Goal: Task Accomplishment & Management: Complete application form

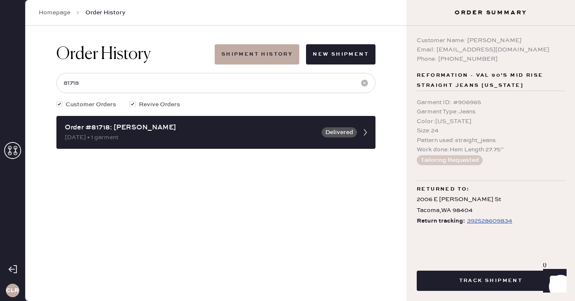
click at [18, 150] on icon at bounding box center [12, 150] width 17 height 17
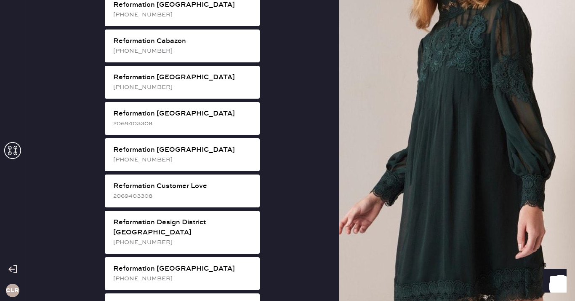
scroll to position [281, 0]
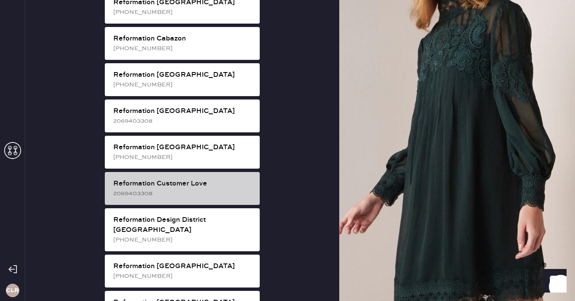
click at [195, 189] on div "Reformation Customer Love 2069403308" at bounding box center [182, 188] width 155 height 33
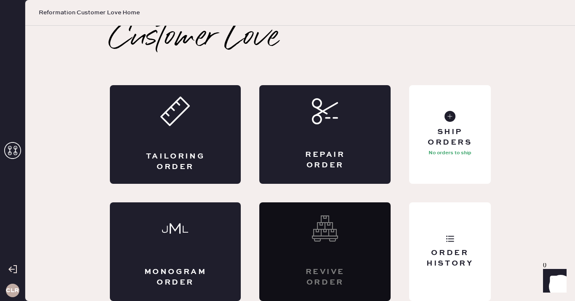
scroll to position [5, 0]
click at [342, 152] on div "Repair Order" at bounding box center [325, 160] width 64 height 21
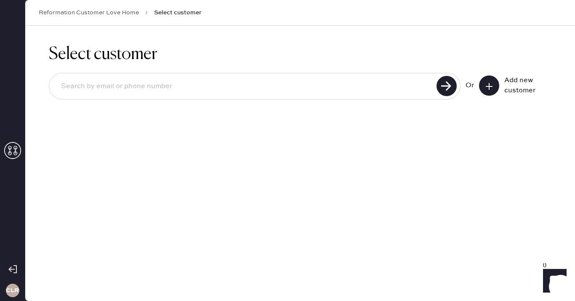
click at [486, 80] on button at bounding box center [489, 85] width 20 height 20
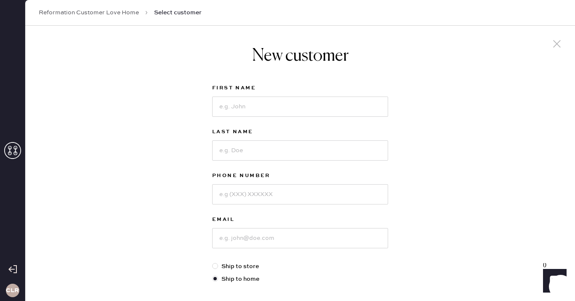
scroll to position [23, 0]
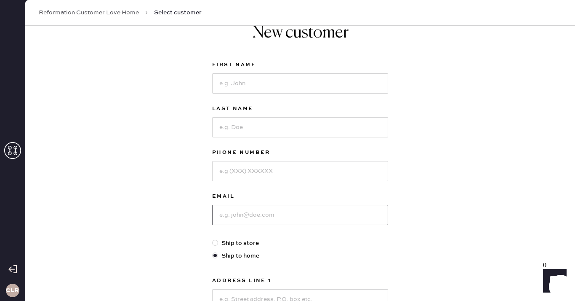
click at [264, 212] on input at bounding box center [300, 215] width 176 height 20
paste input "[EMAIL_ADDRESS][DOMAIN_NAME]"
type input "[EMAIL_ADDRESS][DOMAIN_NAME]"
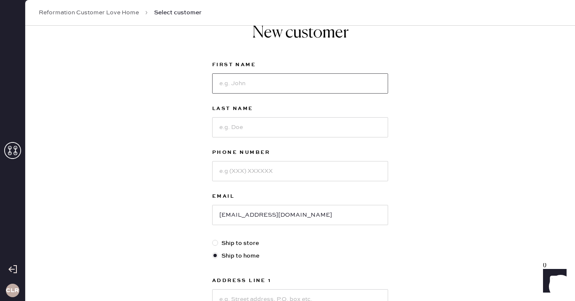
click at [284, 80] on input at bounding box center [300, 83] width 176 height 20
paste input "[PERSON_NAME]"
type input "[PERSON_NAME]"
click at [256, 125] on input at bounding box center [300, 127] width 176 height 20
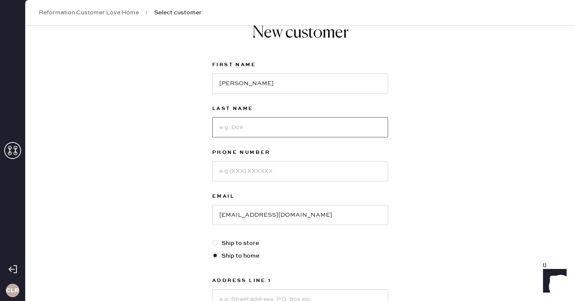
click at [256, 125] on input at bounding box center [300, 127] width 176 height 20
paste input "[PERSON_NAME]"
type input "[PERSON_NAME]"
click at [234, 174] on input at bounding box center [300, 171] width 176 height 20
paste input "[PHONE_NUMBER]"
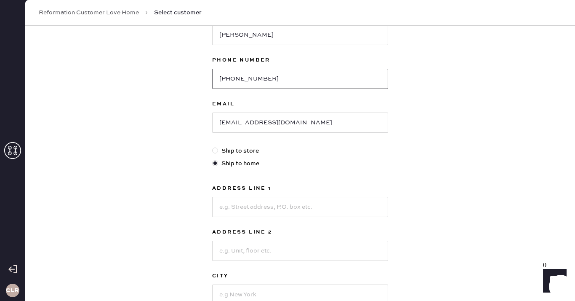
scroll to position [121, 0]
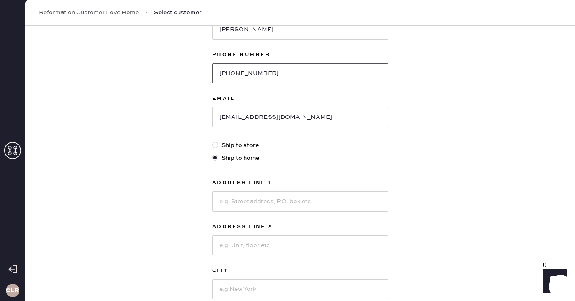
drag, startPoint x: 226, startPoint y: 74, endPoint x: 197, endPoint y: 73, distance: 29.1
click at [197, 73] on div "New customer First Name [PERSON_NAME] Last Name [PERSON_NAME] Phone Number [PHO…" at bounding box center [300, 166] width 550 height 522
type input "5169742616"
click at [182, 139] on div "New customer First Name [PERSON_NAME] Last Name [PERSON_NAME] Phone Number [PHO…" at bounding box center [300, 166] width 550 height 522
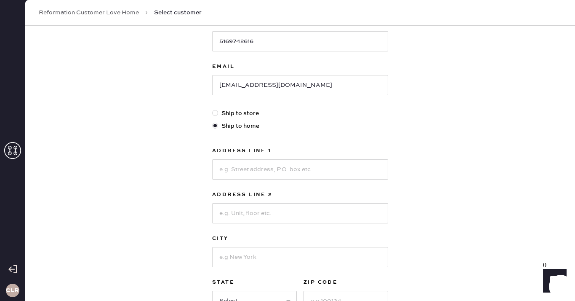
scroll to position [221, 0]
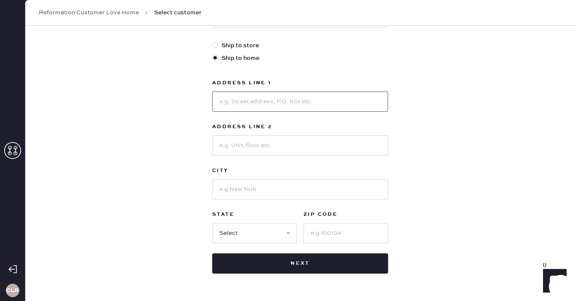
click at [271, 99] on input at bounding box center [300, 101] width 176 height 20
paste input "[STREET_ADDRESS]"
type input "[STREET_ADDRESS]"
click at [251, 187] on input at bounding box center [300, 189] width 176 height 20
paste input "[GEOGRAPHIC_DATA]"
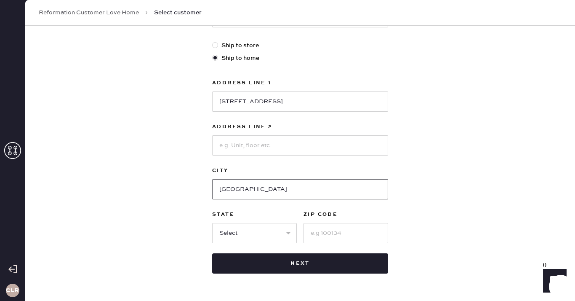
type input "[GEOGRAPHIC_DATA]"
click at [246, 230] on select "Select AK AL AR AZ CA CO CT [GEOGRAPHIC_DATA] DE FL [GEOGRAPHIC_DATA] HI [GEOGR…" at bounding box center [254, 233] width 85 height 20
select select "NY"
click at [212, 223] on select "Select AK AL AR AZ CA CO CT [GEOGRAPHIC_DATA] DE FL [GEOGRAPHIC_DATA] HI [GEOGR…" at bounding box center [254, 233] width 85 height 20
click at [339, 235] on input at bounding box center [346, 233] width 85 height 20
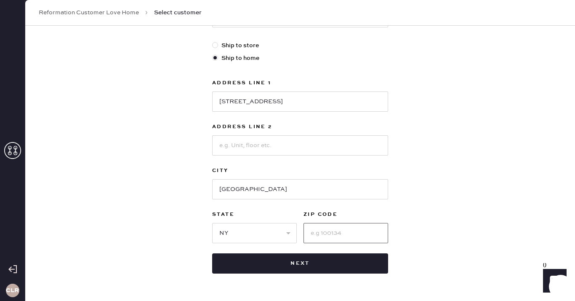
paste input "11801"
type input "11801"
click at [431, 218] on div "New customer First Name [PERSON_NAME] Last Name [PERSON_NAME] Phone Number [PHO…" at bounding box center [300, 66] width 550 height 522
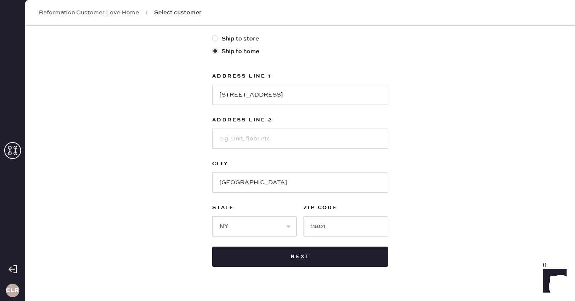
scroll to position [247, 0]
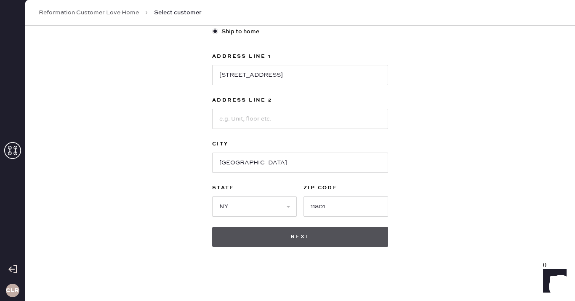
click at [290, 242] on button "Next" at bounding box center [300, 237] width 176 height 20
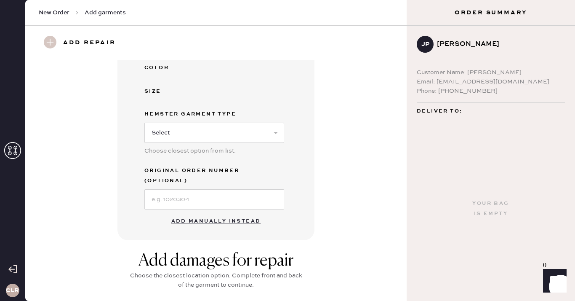
click at [213, 213] on button "Add manually instead" at bounding box center [216, 221] width 100 height 17
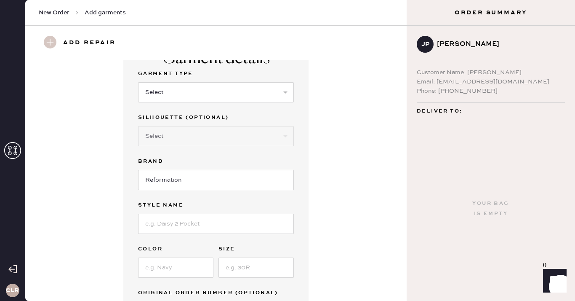
scroll to position [51, 0]
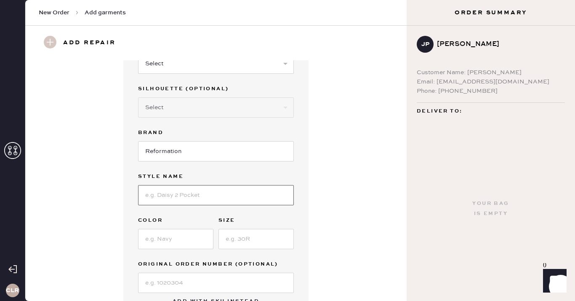
click at [190, 190] on input at bounding box center [216, 195] width 156 height 20
paste input "[PERSON_NAME] High Rise Wide Leg Jeans"
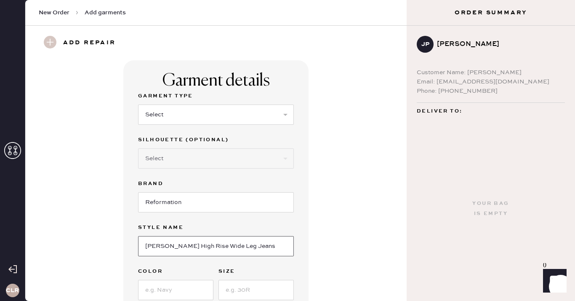
type input "[PERSON_NAME] High Rise Wide Leg Jeans"
click at [198, 115] on select "Select Basic Skirt Jeans Leggings Pants Shorts Basic Sleeved Dress Basic Sleeve…" at bounding box center [216, 114] width 156 height 20
select select "2"
click at [138, 104] on select "Select Basic Skirt Jeans Leggings Pants Shorts Basic Sleeved Dress Basic Sleeve…" at bounding box center [216, 114] width 156 height 20
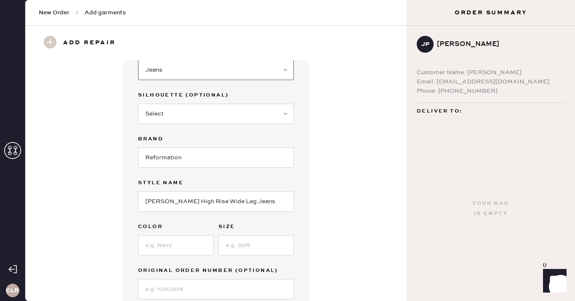
scroll to position [72, 0]
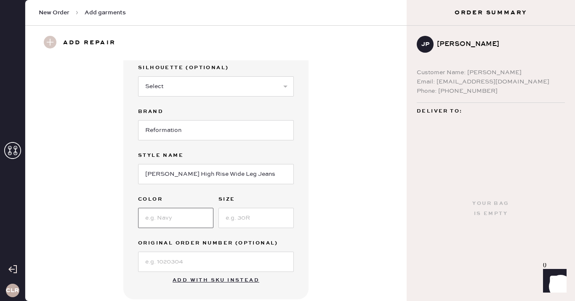
click at [169, 216] on input at bounding box center [175, 218] width 75 height 20
paste input "[PERSON_NAME]"
type input "[PERSON_NAME]"
click at [238, 218] on input at bounding box center [256, 218] width 75 height 20
paste input "25"
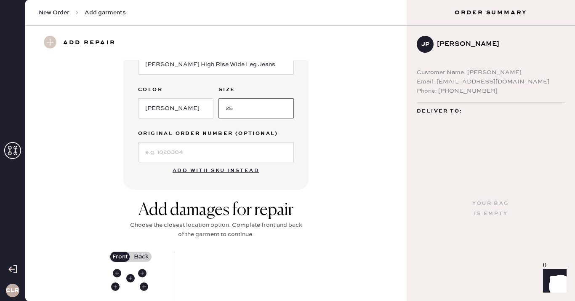
scroll to position [192, 0]
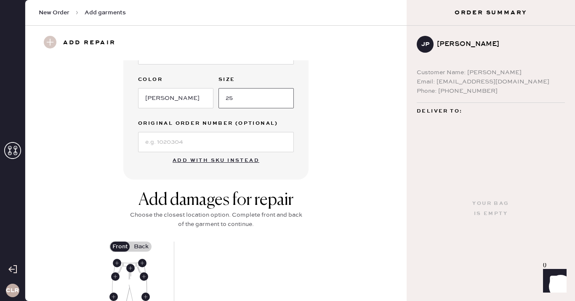
type input "25"
click at [234, 143] on input at bounding box center [216, 142] width 156 height 20
paste input "S04430747"
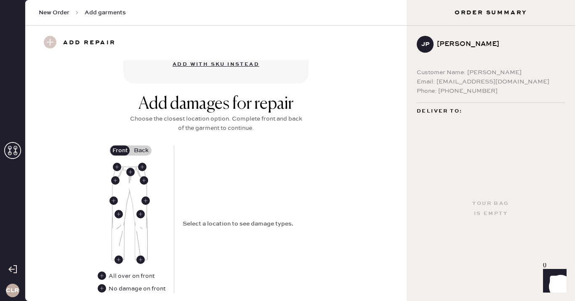
scroll to position [307, 0]
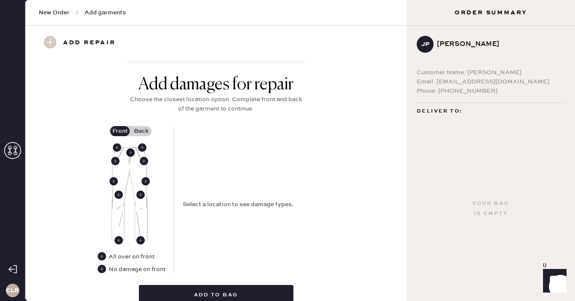
type input "S04430747"
click at [129, 154] on use at bounding box center [130, 152] width 8 height 8
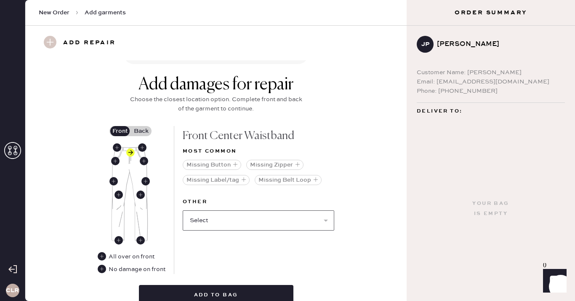
click at [230, 219] on select "Select Broken / Ripped Hem Broken Beads Broken Belt Loop Broken Button Broken E…" at bounding box center [259, 220] width 152 height 20
select select "1740"
click at [183, 210] on select "Select Broken / Ripped Hem Broken Beads Broken Belt Loop Broken Button Broken E…" at bounding box center [259, 220] width 152 height 20
select select
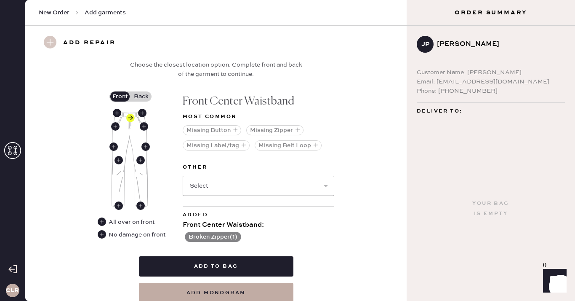
scroll to position [344, 0]
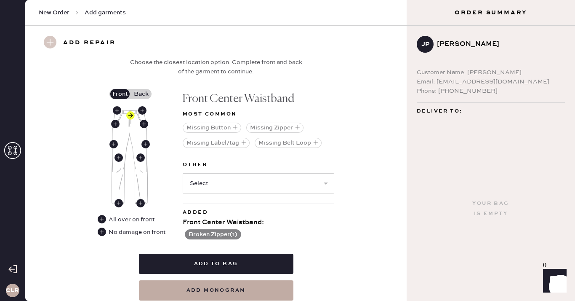
click at [137, 92] on label "Back" at bounding box center [141, 94] width 21 height 10
click at [141, 94] on input "Back" at bounding box center [141, 94] width 0 height 0
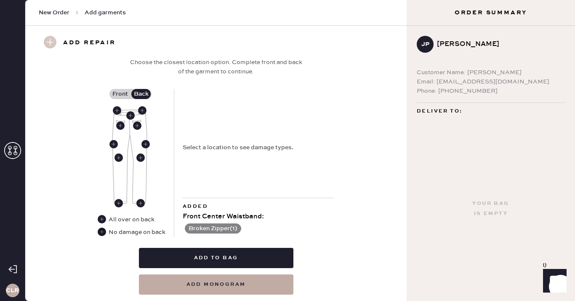
click at [99, 233] on use at bounding box center [102, 231] width 8 height 8
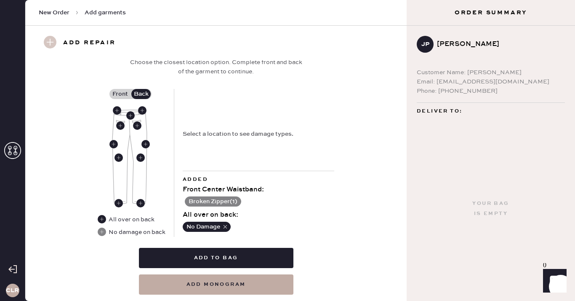
scroll to position [368, 0]
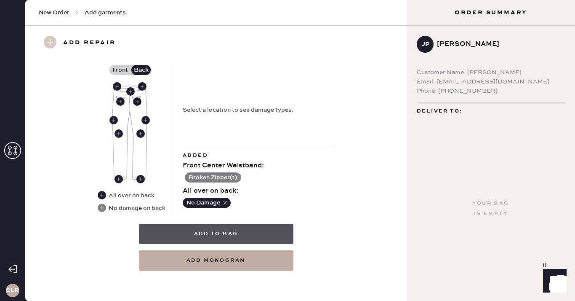
click at [213, 235] on button "Add to bag" at bounding box center [216, 234] width 155 height 20
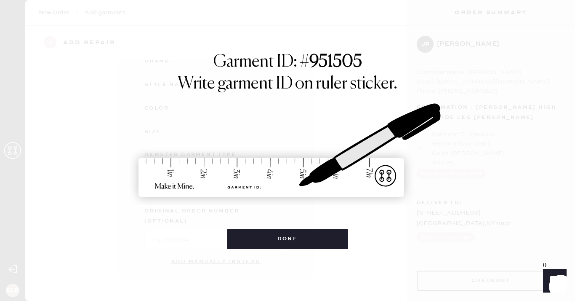
scroll to position [114, 0]
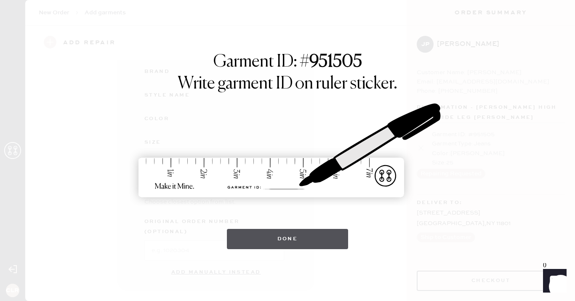
click at [281, 238] on button "Done" at bounding box center [288, 239] width 122 height 20
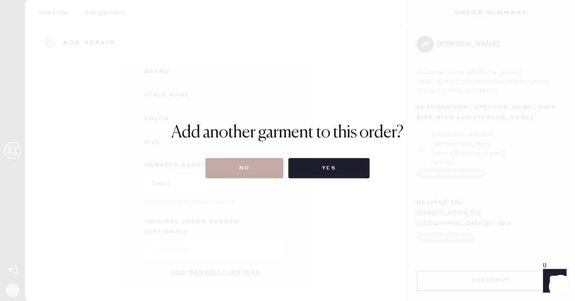
click at [237, 168] on button "No" at bounding box center [245, 168] width 78 height 20
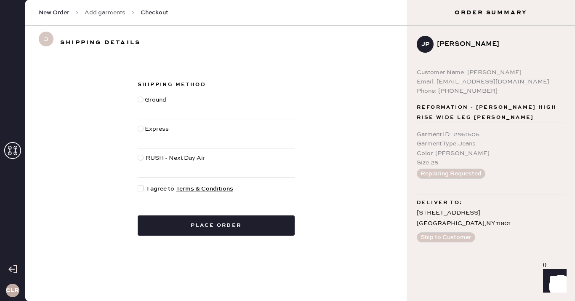
click at [142, 190] on div at bounding box center [141, 188] width 6 height 6
click at [138, 184] on input "I agree to Terms & Conditions" at bounding box center [138, 184] width 0 height 0
checkbox input "true"
click at [141, 95] on div at bounding box center [141, 104] width 7 height 19
click at [138, 95] on input "Ground" at bounding box center [138, 95] width 0 height 0
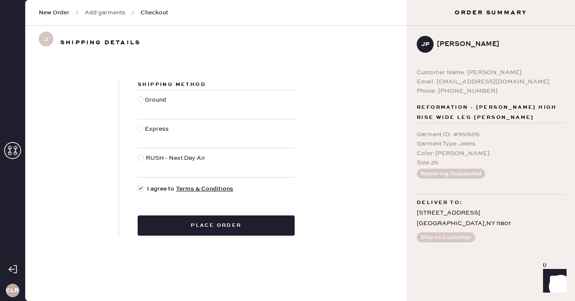
radio input "true"
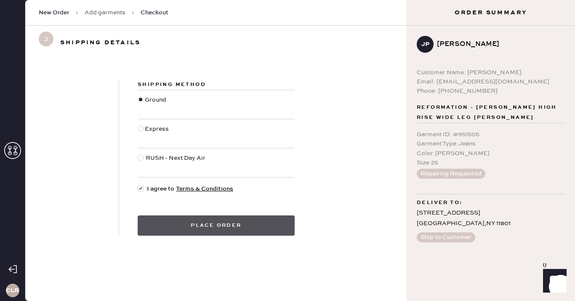
click at [225, 228] on button "Place order" at bounding box center [216, 225] width 157 height 20
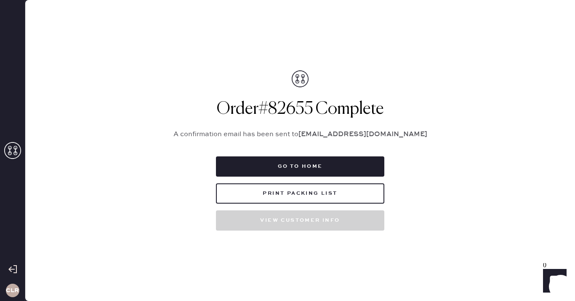
click at [302, 107] on h1 "Order # 82655 Complete" at bounding box center [300, 109] width 274 height 20
copy h1 "82655"
click at [303, 115] on h1 "Order # 82655 Complete" at bounding box center [300, 109] width 274 height 20
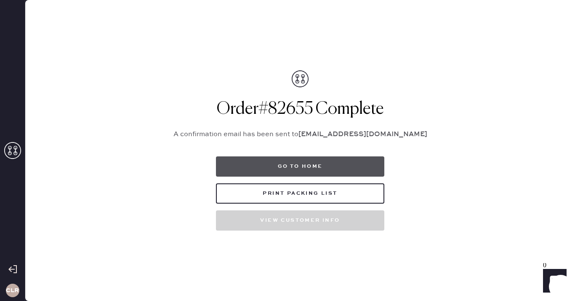
click at [296, 169] on button "Go to home" at bounding box center [300, 166] width 168 height 20
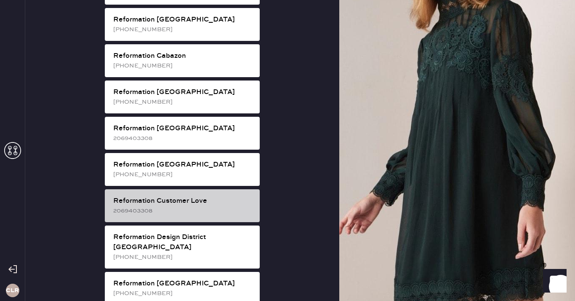
scroll to position [272, 0]
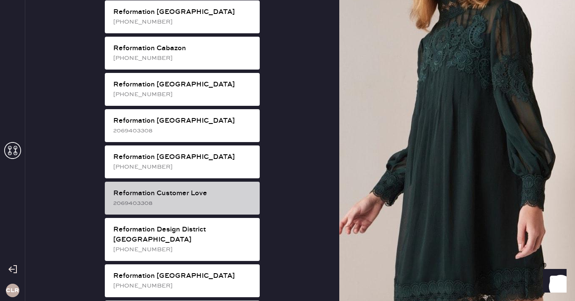
click at [198, 198] on div "2069403308" at bounding box center [183, 202] width 140 height 9
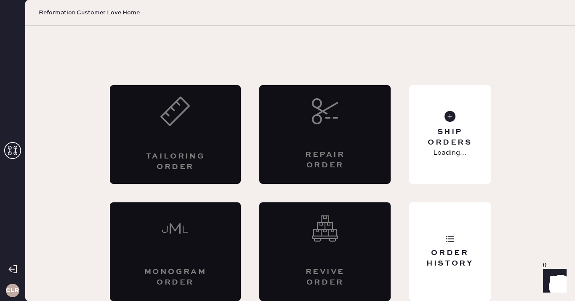
scroll to position [5, 0]
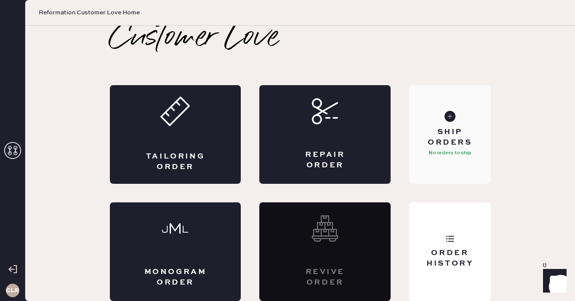
click at [438, 146] on div "Ship Orders" at bounding box center [450, 137] width 68 height 21
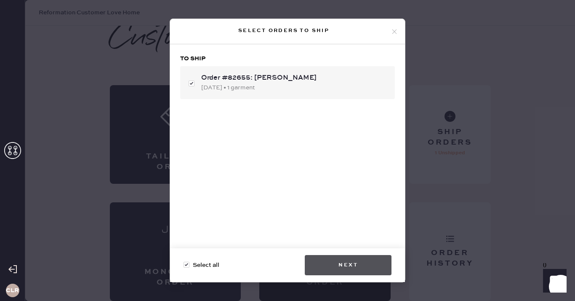
click at [358, 262] on button "Next" at bounding box center [348, 265] width 87 height 20
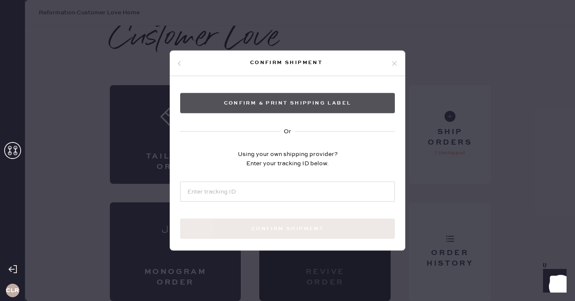
click at [273, 104] on button "Confirm & Print shipping label" at bounding box center [287, 103] width 215 height 20
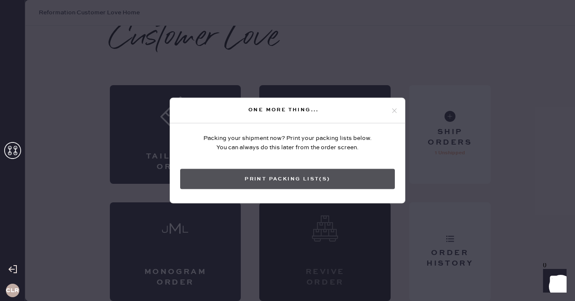
click at [299, 176] on button "Print Packing List(s)" at bounding box center [287, 179] width 215 height 20
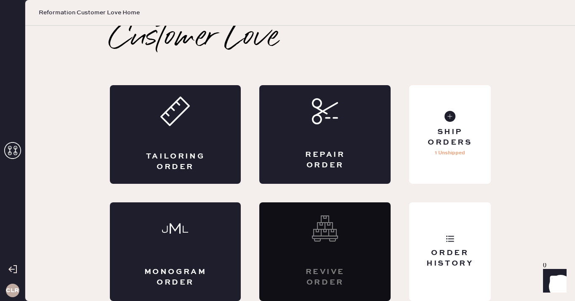
scroll to position [0, 0]
